Goal: Find specific page/section: Find specific page/section

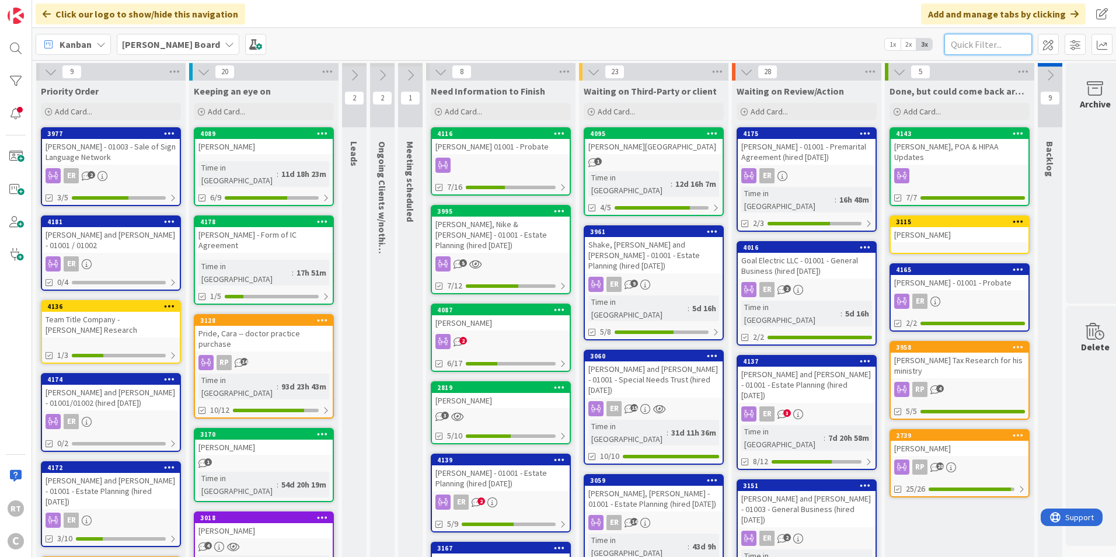
click at [955, 53] on input "text" at bounding box center [988, 44] width 88 height 21
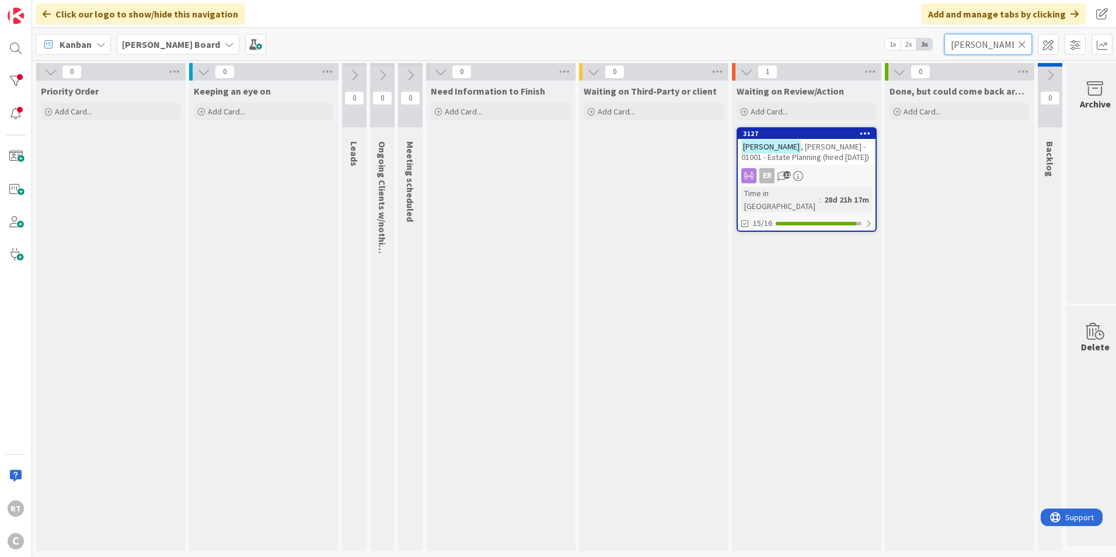
type input "[PERSON_NAME]"
click at [773, 153] on span ", [PERSON_NAME] - 01001 - Estate Planning (hired [DATE])" at bounding box center [805, 151] width 128 height 21
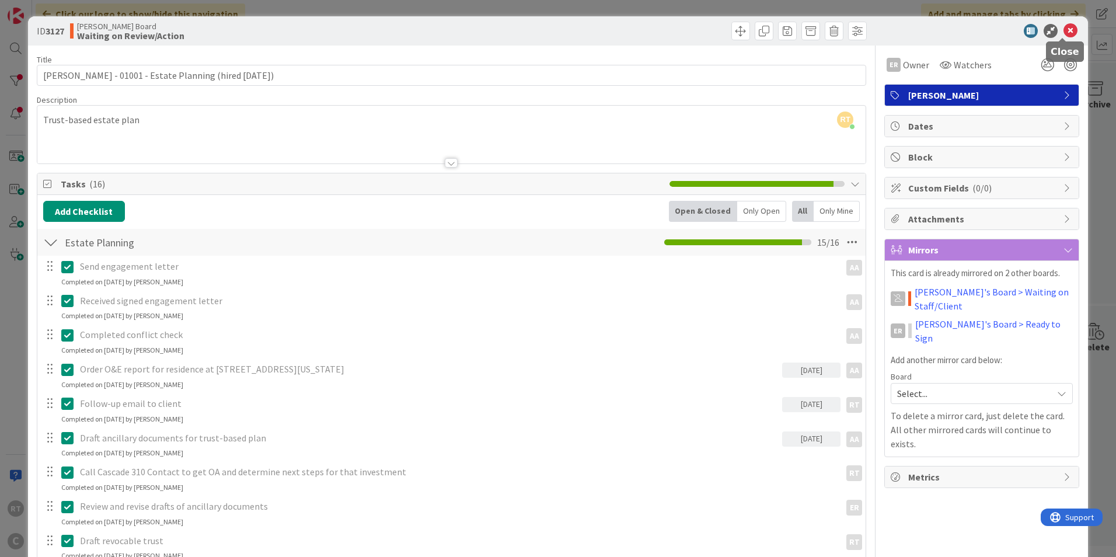
click at [1067, 34] on icon at bounding box center [1070, 31] width 14 height 14
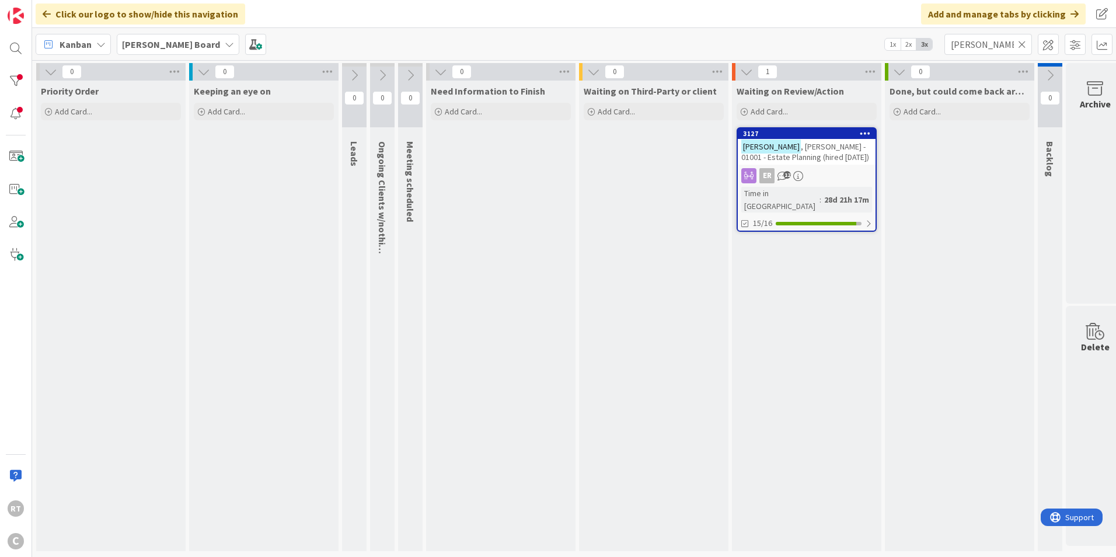
click at [1025, 47] on icon at bounding box center [1022, 44] width 8 height 11
